Goal: Book appointment/travel/reservation

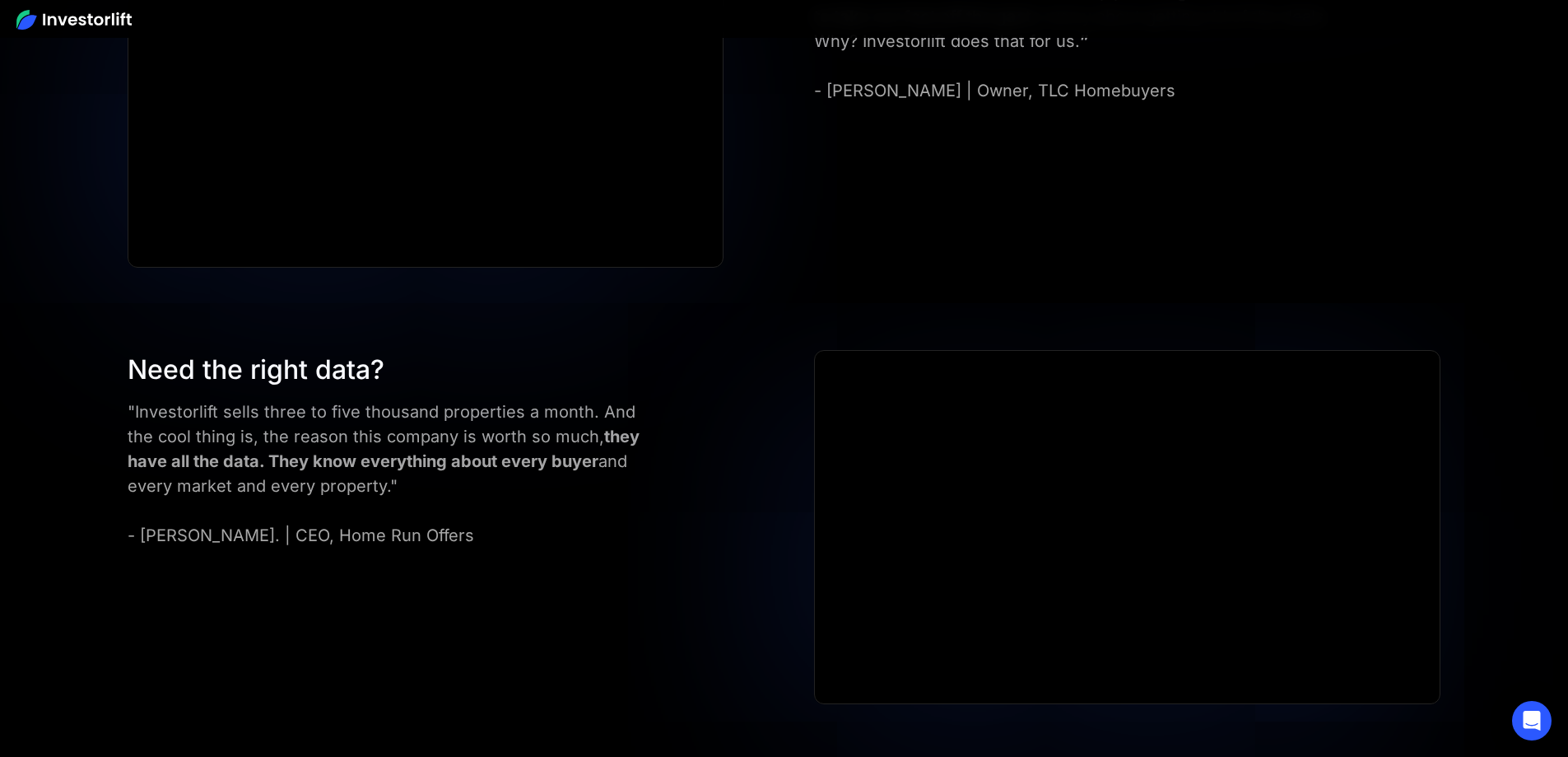
scroll to position [7212, 0]
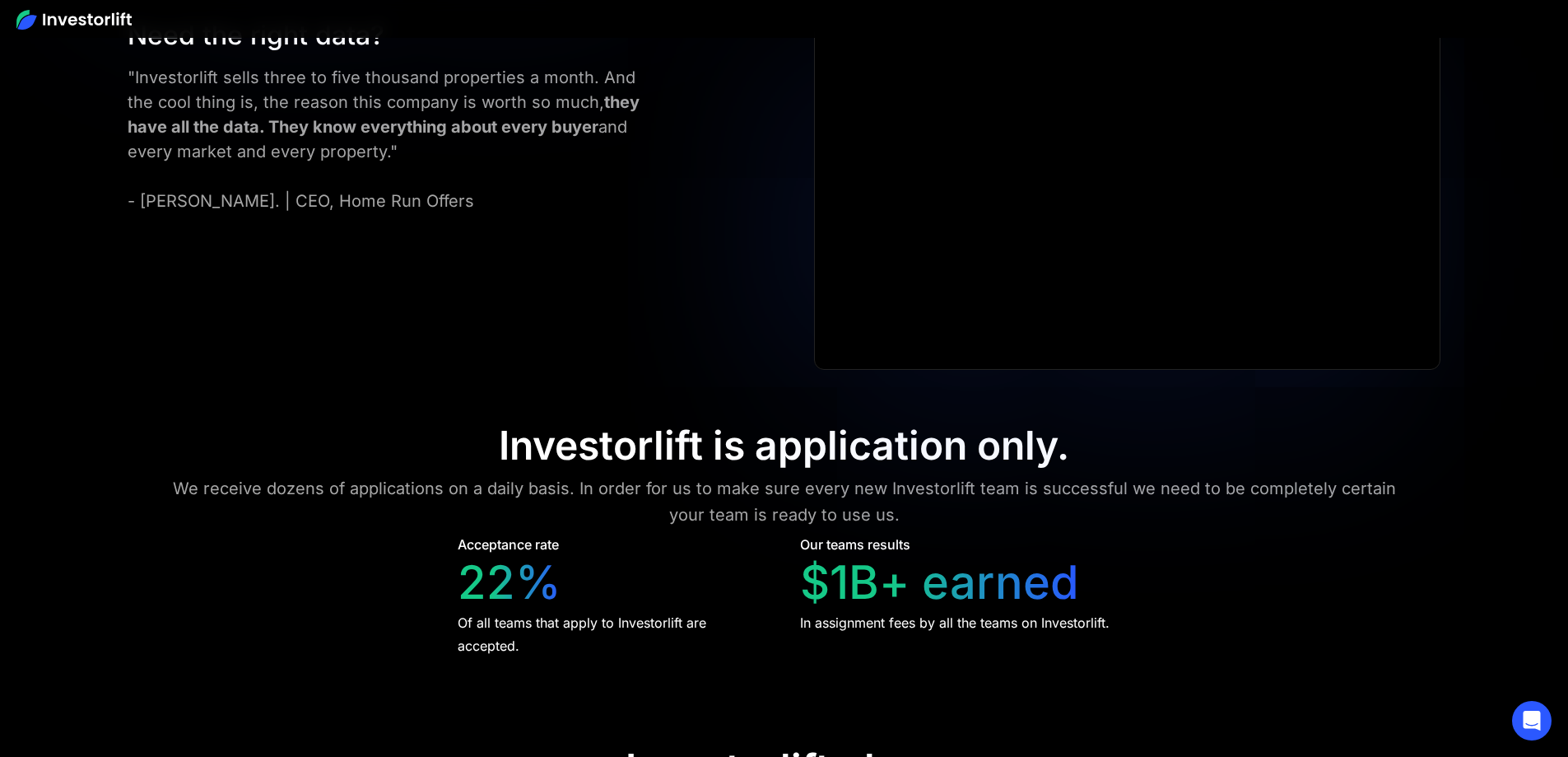
scroll to position [7541, 0]
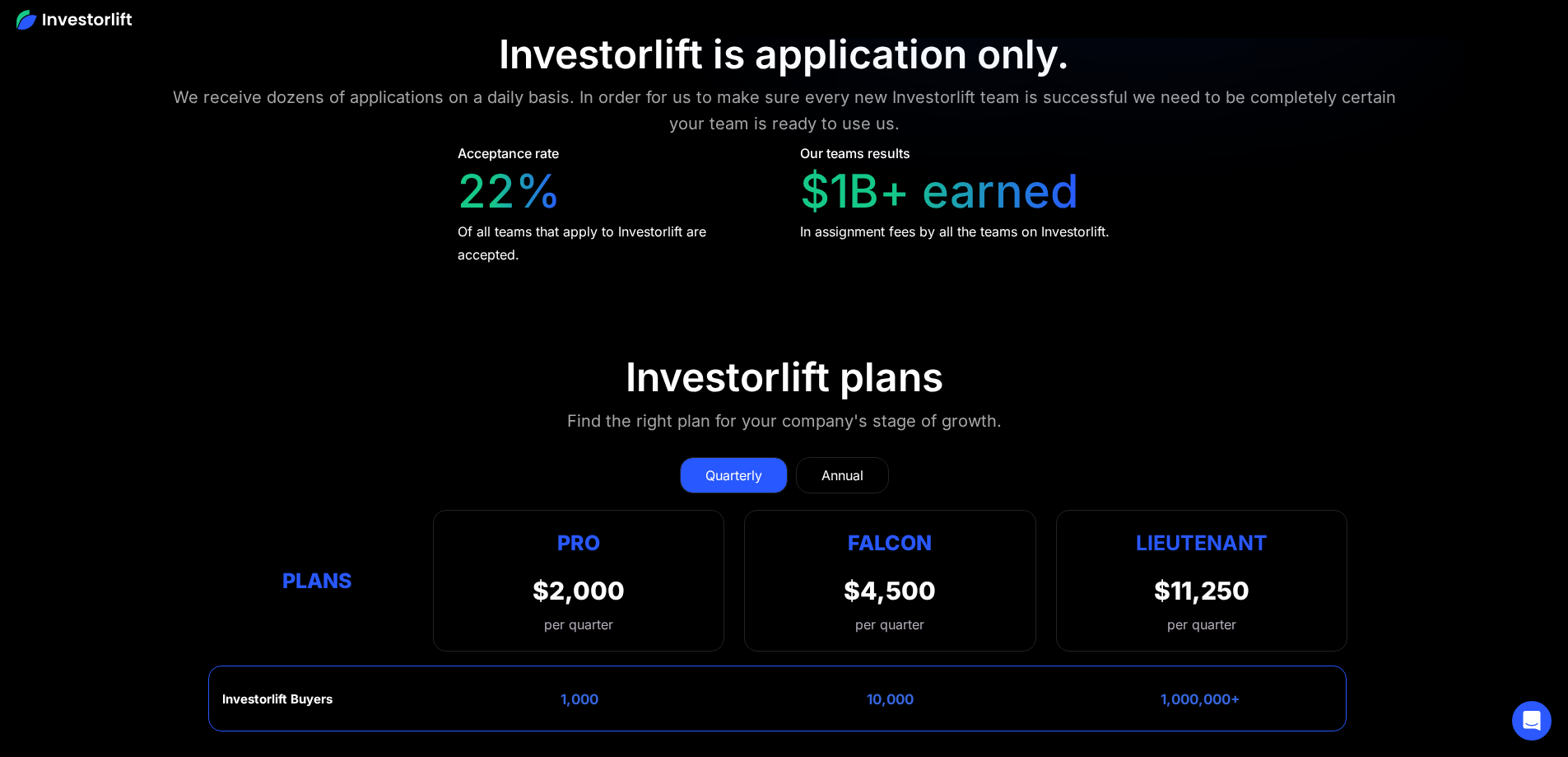
scroll to position [7953, 0]
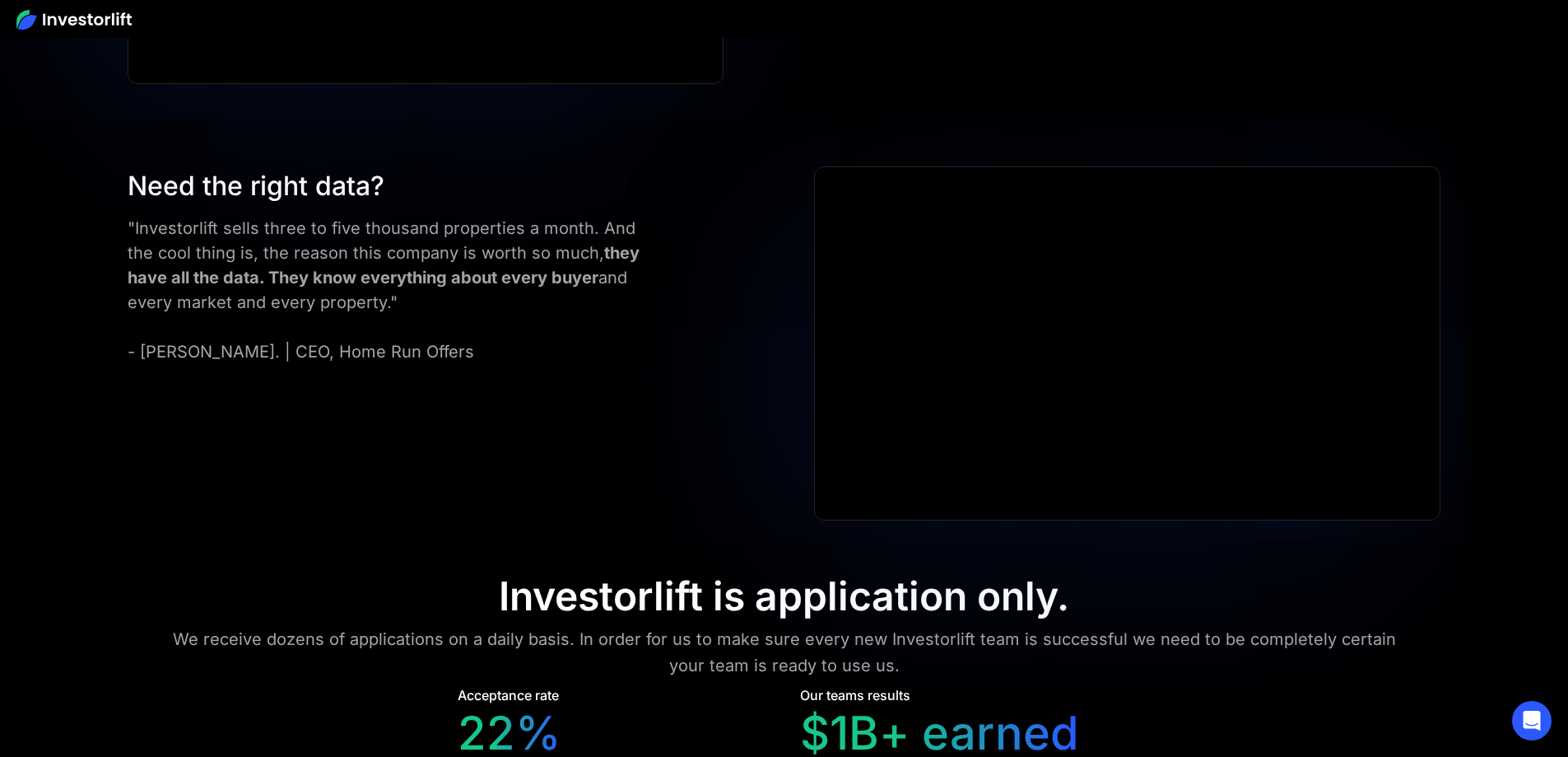
scroll to position [7822, 0]
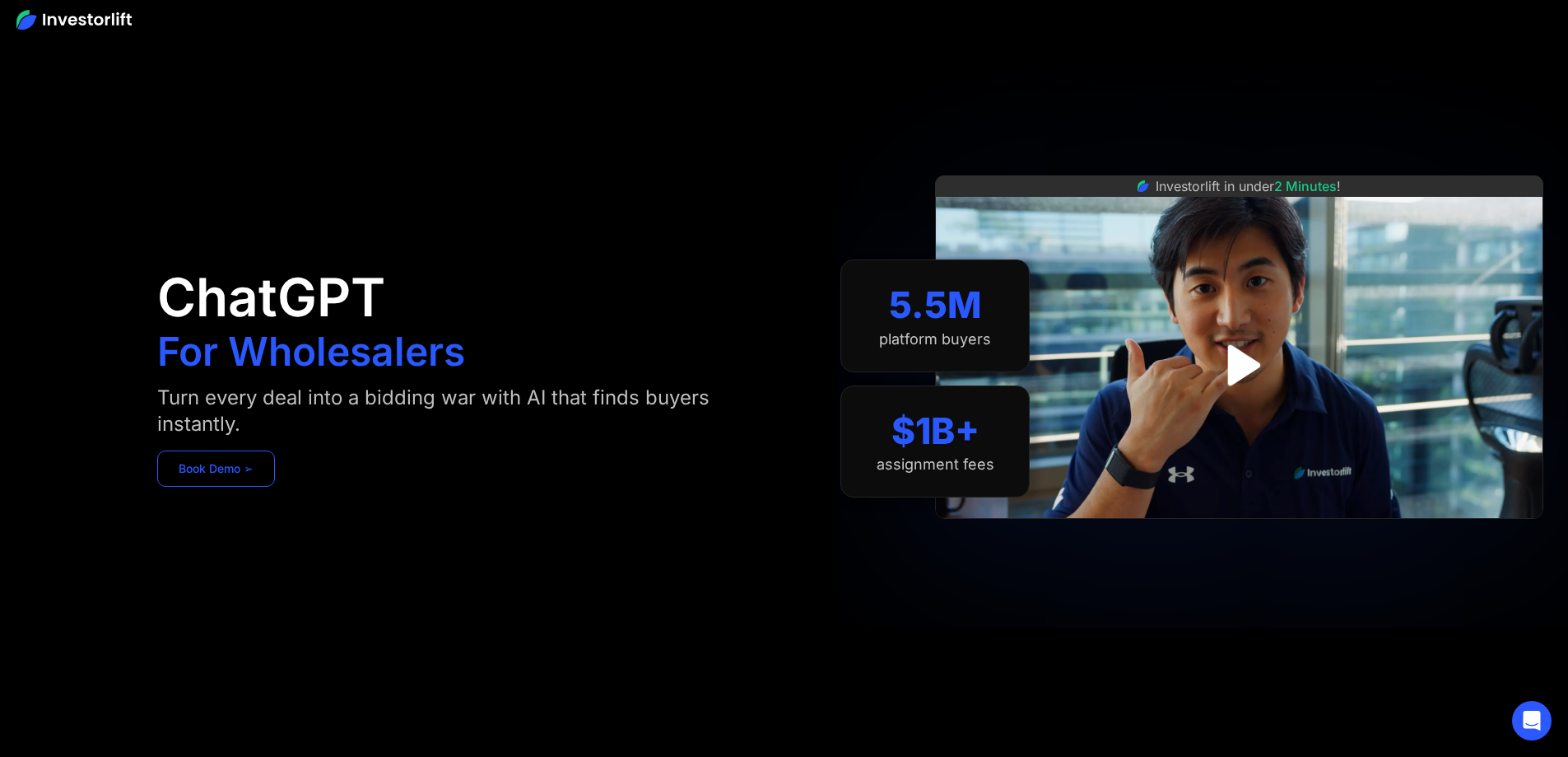
click at [275, 477] on link "Book Demo ➢" at bounding box center [216, 468] width 118 height 36
